Goal: Task Accomplishment & Management: Use online tool/utility

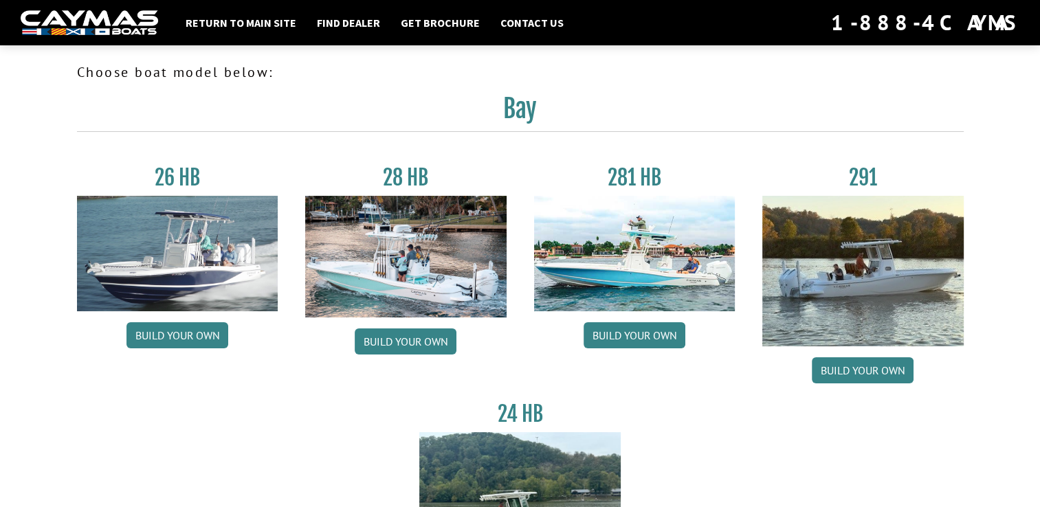
scroll to position [157, 0]
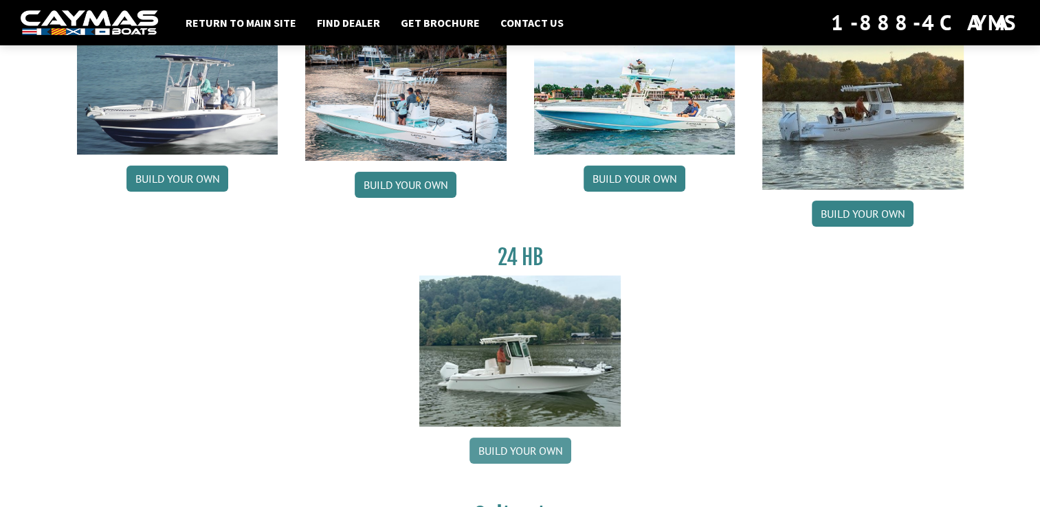
click at [527, 444] on link "Build your own" at bounding box center [520, 451] width 102 height 26
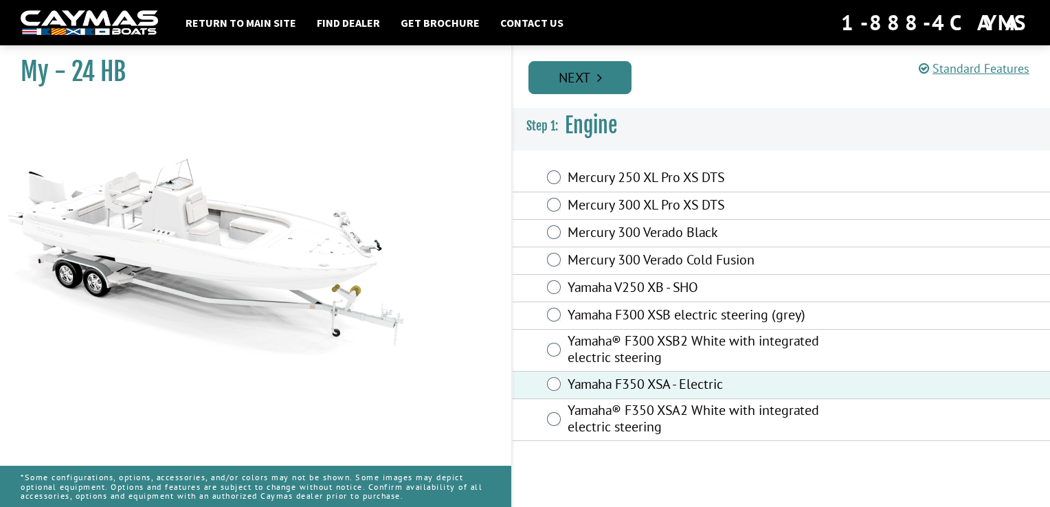
click at [588, 68] on link "Next" at bounding box center [579, 77] width 103 height 33
